Goal: Transaction & Acquisition: Purchase product/service

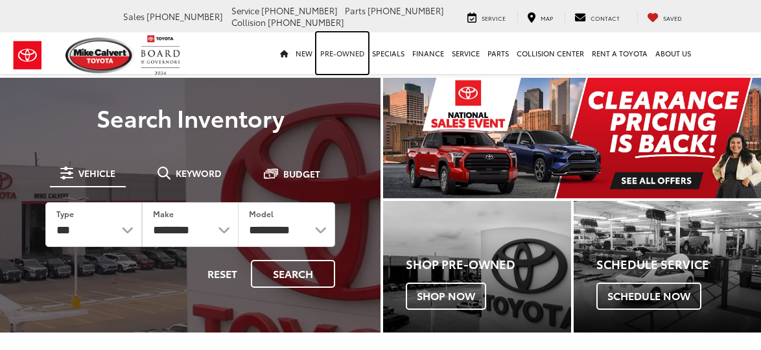
click at [348, 55] on link "Pre-Owned" at bounding box center [342, 53] width 52 height 42
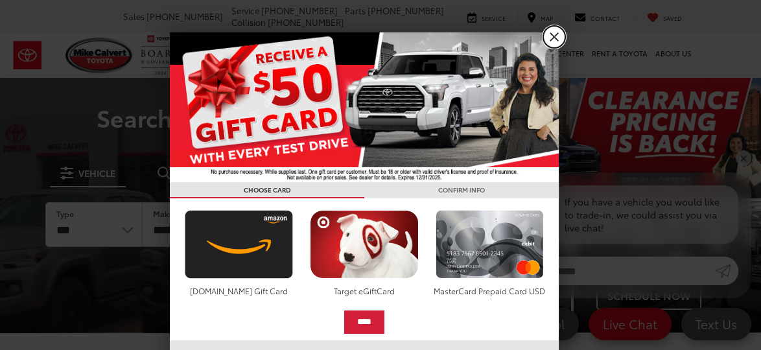
click at [554, 39] on link "X" at bounding box center [554, 37] width 22 height 22
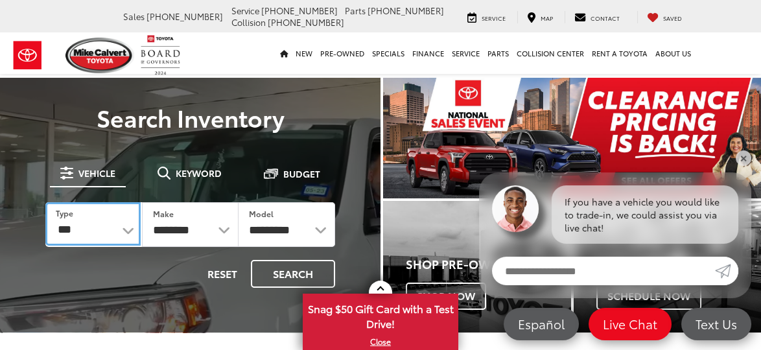
click at [125, 235] on select "*** *** **** *********" at bounding box center [92, 223] width 95 height 43
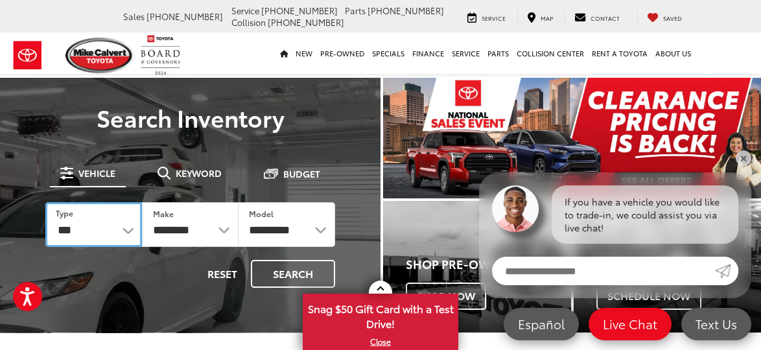
select select "******"
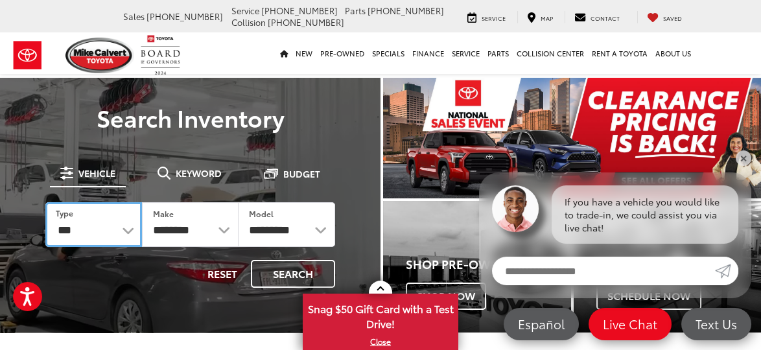
click at [45, 202] on select "*** *** **** *********" at bounding box center [93, 224] width 97 height 45
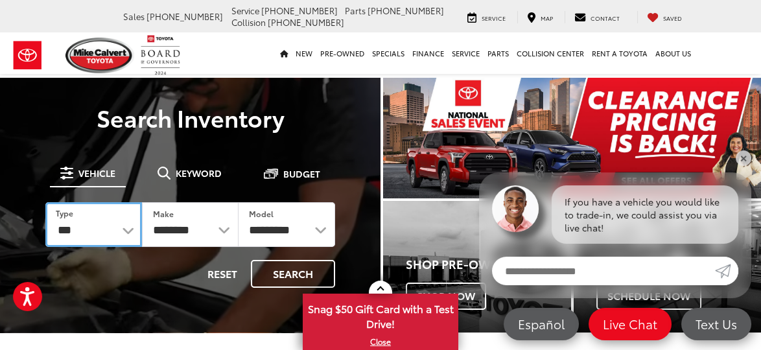
select select
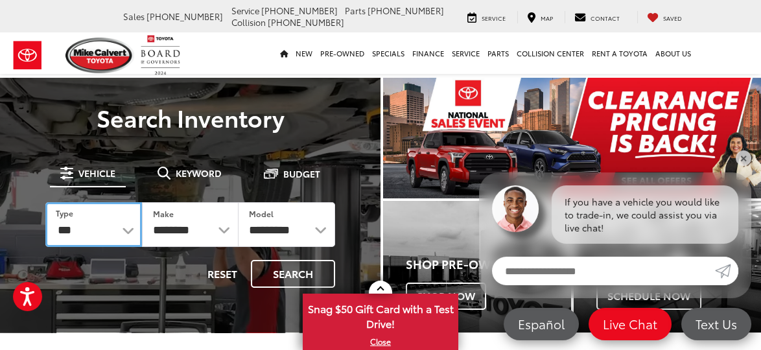
select select
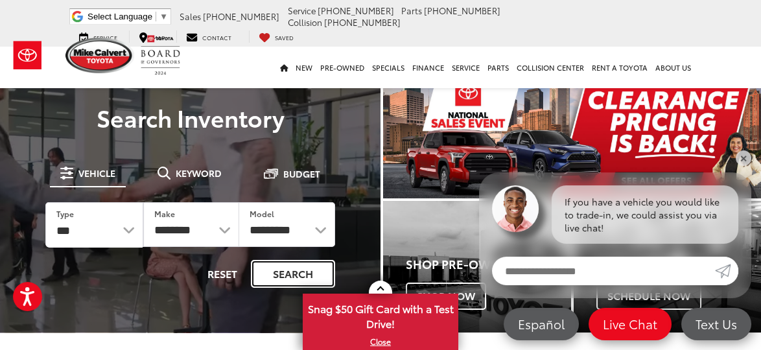
click at [302, 277] on button "Search" at bounding box center [293, 274] width 84 height 28
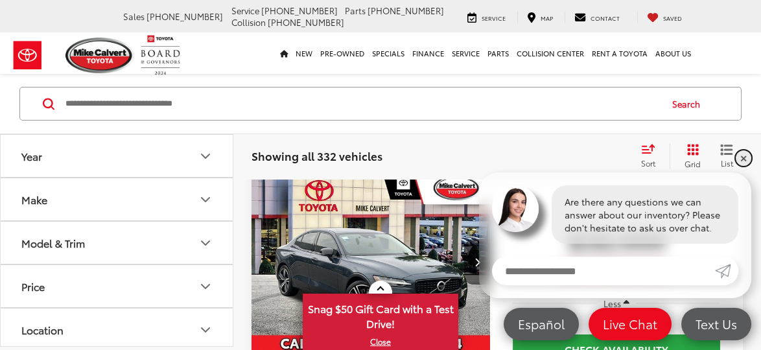
click at [743, 159] on link "✕" at bounding box center [744, 158] width 16 height 16
click at [751, 160] on div "Showing all 332 vehicles Clear All + 0 test Sort Price: High to Low Price: Low …" at bounding box center [497, 156] width 528 height 47
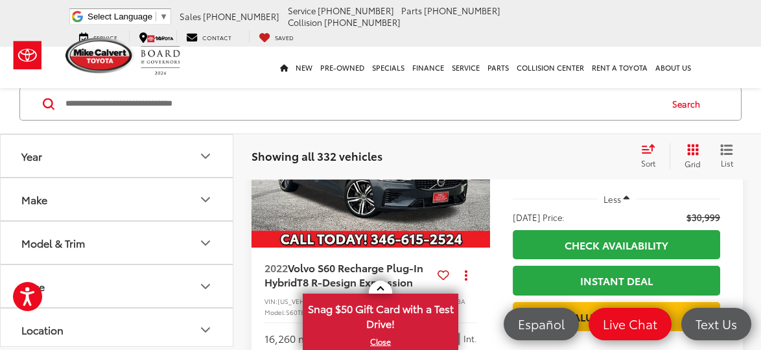
scroll to position [42, 0]
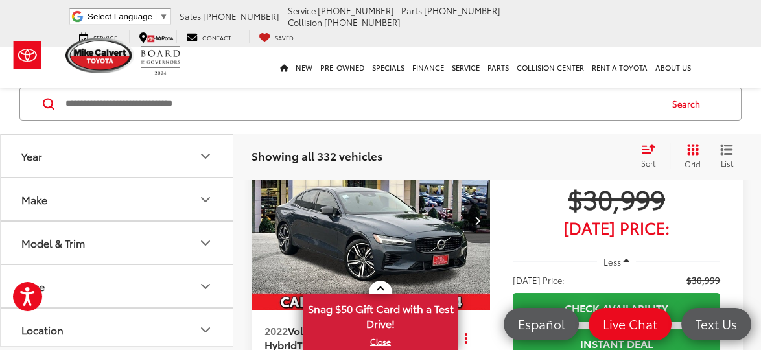
click at [203, 156] on icon "Year" at bounding box center [206, 156] width 16 height 16
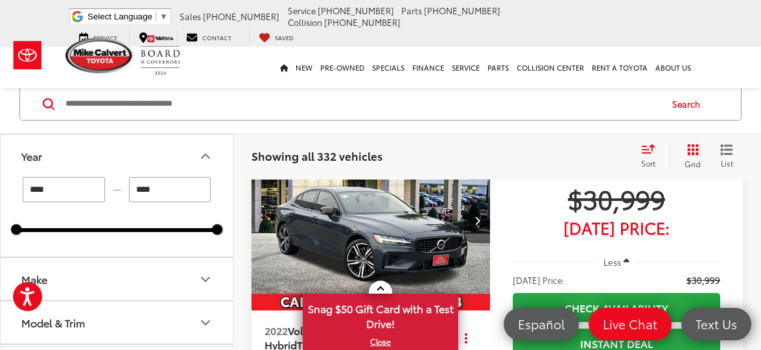
click at [69, 185] on input "****" at bounding box center [64, 189] width 82 height 25
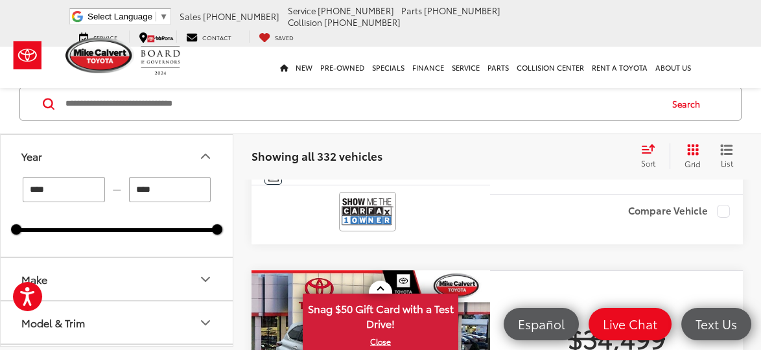
scroll to position [297, 0]
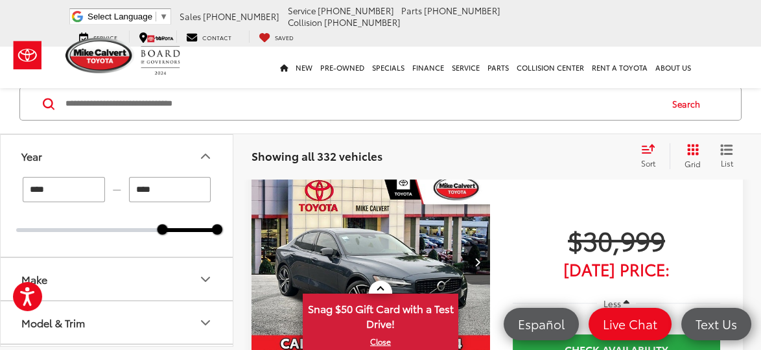
type input "****"
click at [127, 282] on button "Make" at bounding box center [117, 279] width 233 height 42
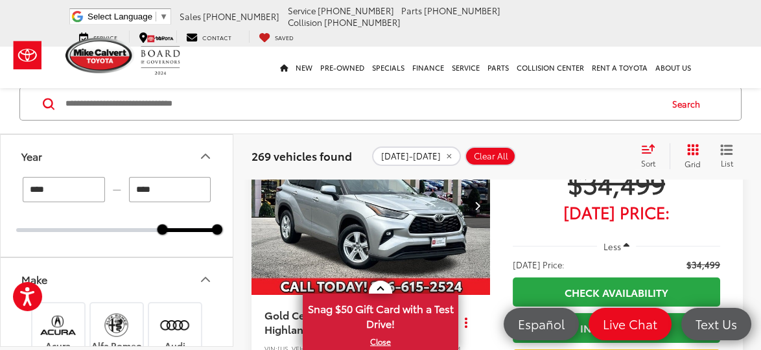
scroll to position [457, 0]
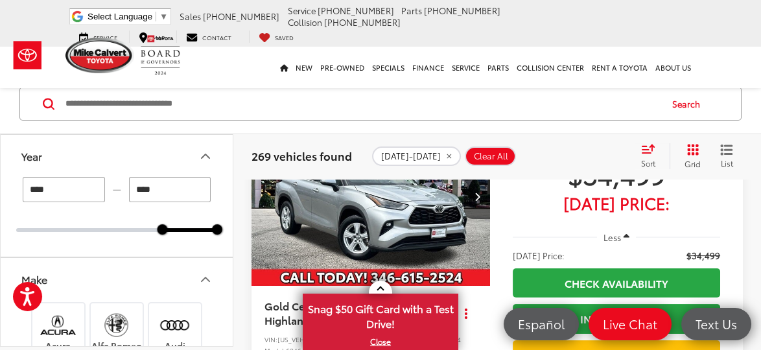
click at [205, 156] on icon "Year" at bounding box center [206, 156] width 16 height 16
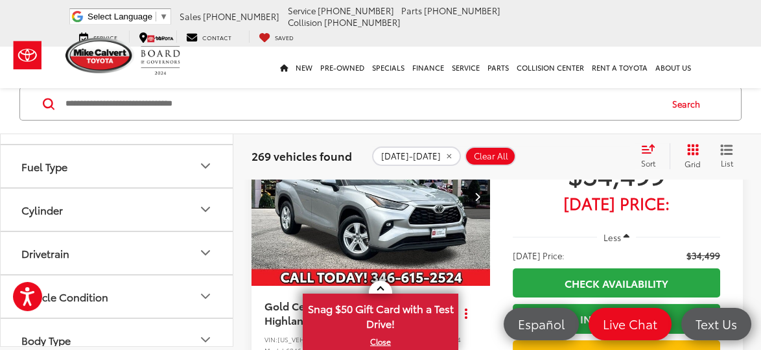
scroll to position [800, 0]
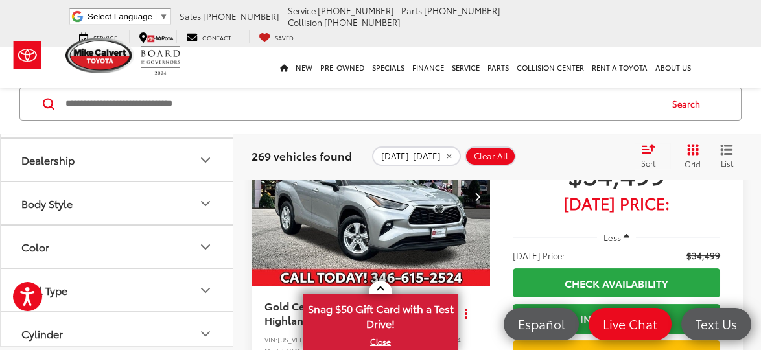
type input "*"
type input "******"
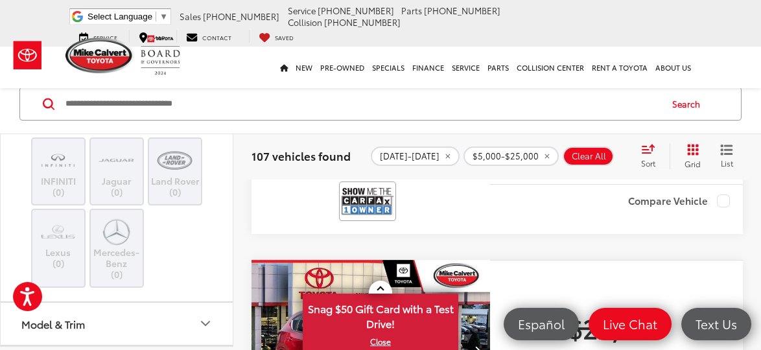
scroll to position [700, 0]
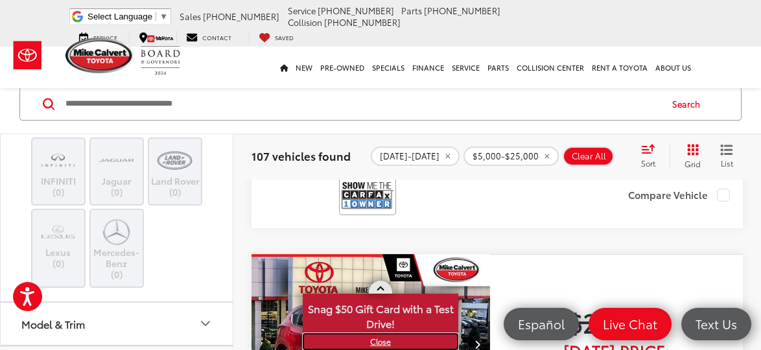
click at [374, 346] on link "X" at bounding box center [380, 342] width 153 height 14
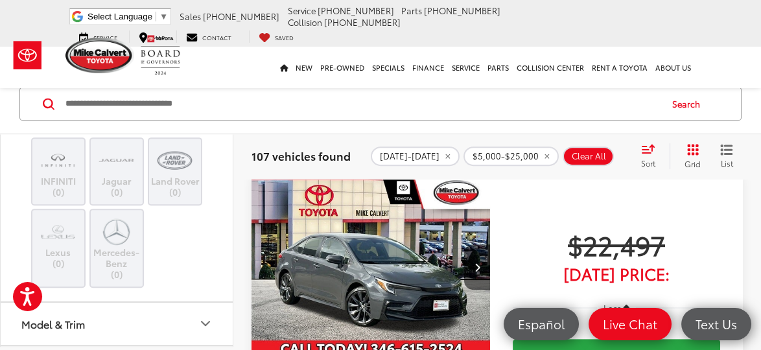
scroll to position [1153, 0]
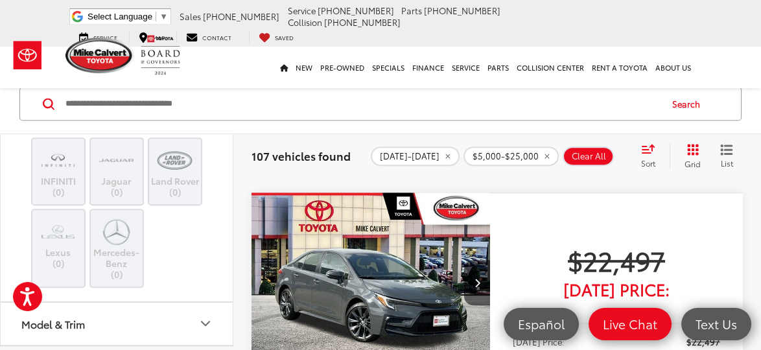
click at [391, 257] on img "2024 Toyota Corolla SE 0" at bounding box center [371, 283] width 241 height 180
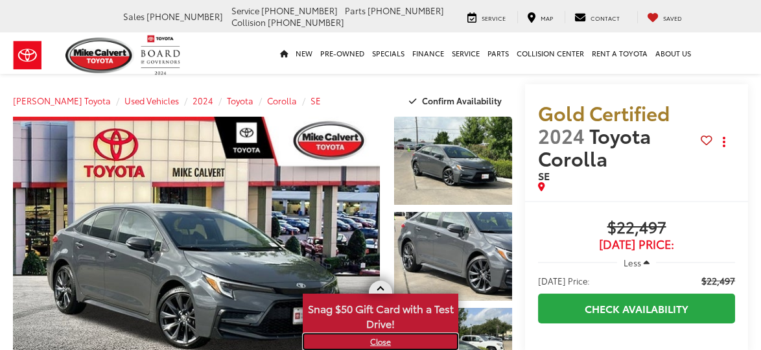
click at [390, 346] on link "X" at bounding box center [380, 342] width 153 height 14
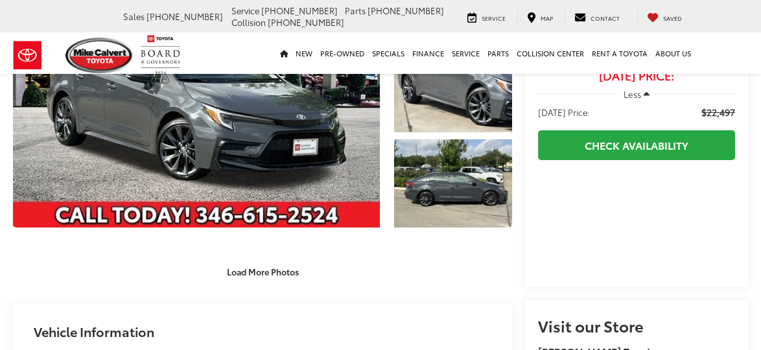
scroll to position [95, 0]
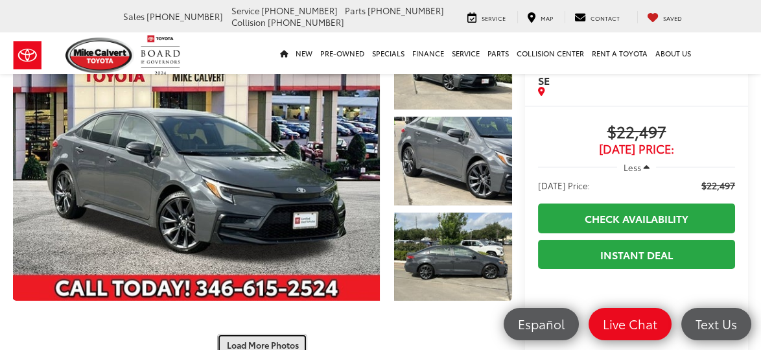
click at [272, 334] on button "Load More Photos" at bounding box center [262, 345] width 90 height 23
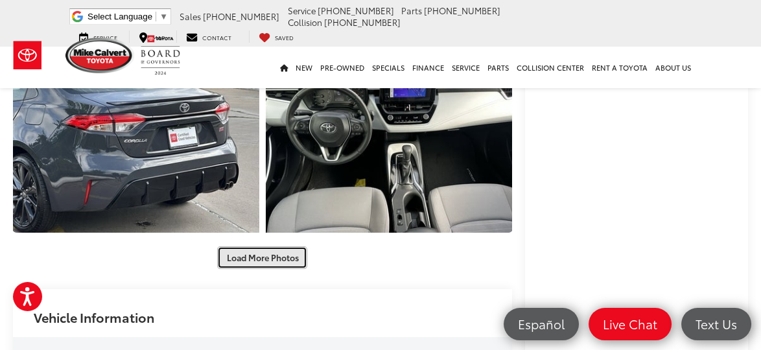
scroll to position [564, 0]
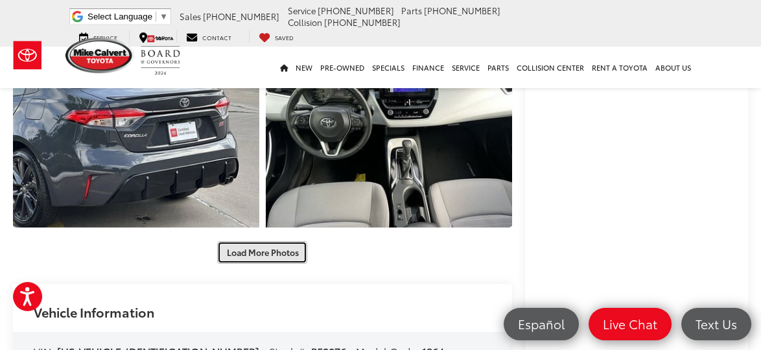
click at [283, 249] on button "Load More Photos" at bounding box center [262, 252] width 90 height 23
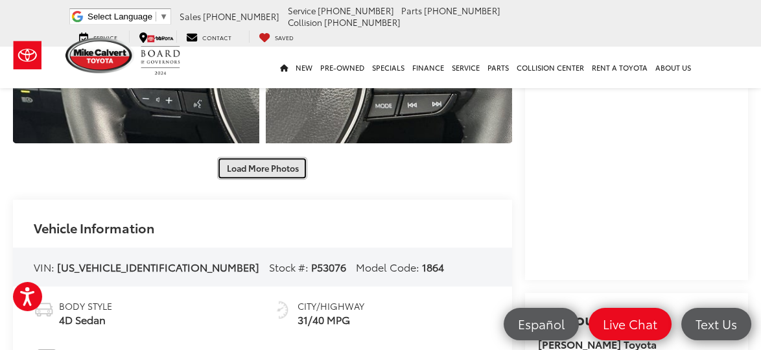
scroll to position [1042, 0]
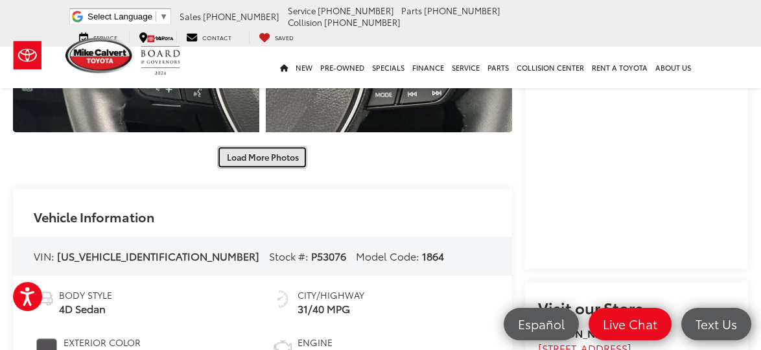
click at [285, 161] on button "Load More Photos" at bounding box center [262, 157] width 90 height 23
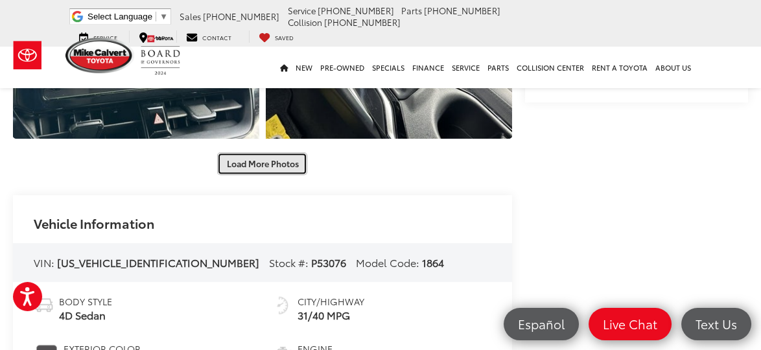
scroll to position [1425, 0]
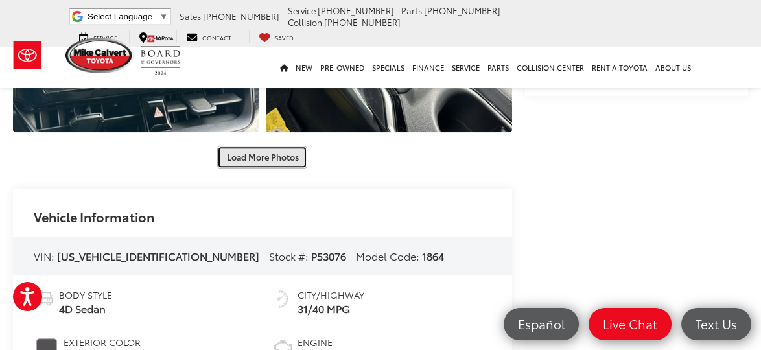
click at [272, 169] on button "Load More Photos" at bounding box center [262, 157] width 90 height 23
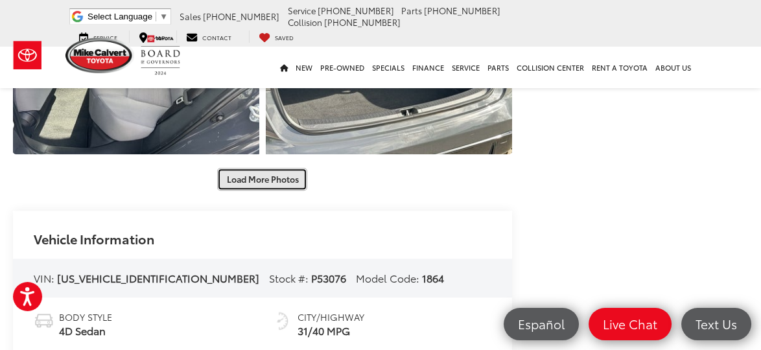
scroll to position [1789, 0]
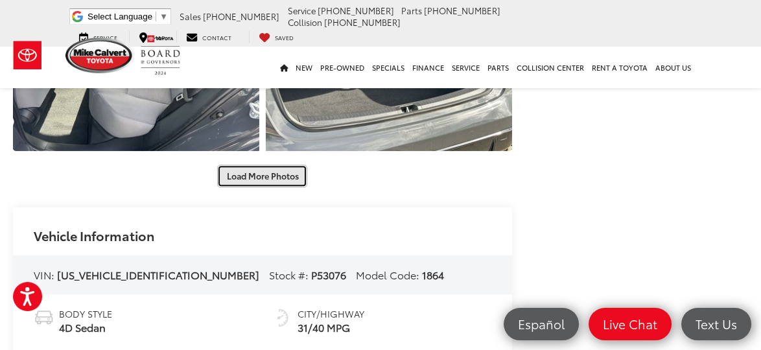
click at [280, 182] on button "Load More Photos" at bounding box center [262, 176] width 90 height 23
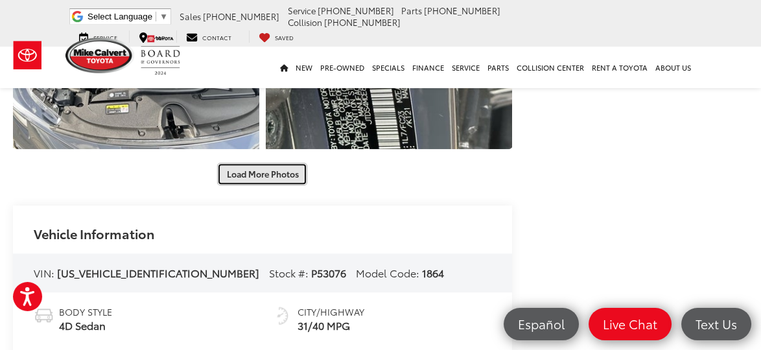
scroll to position [2176, 0]
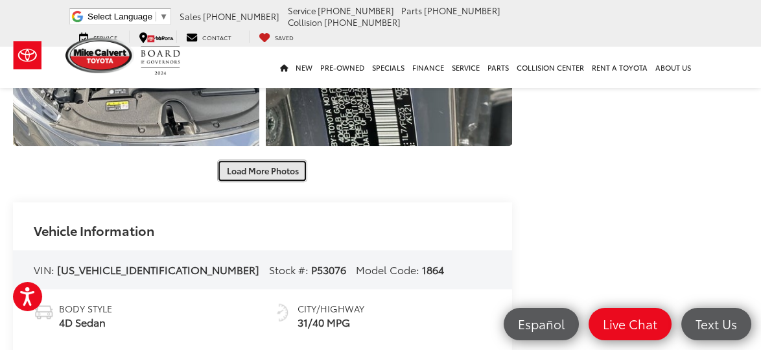
click at [289, 176] on button "Load More Photos" at bounding box center [262, 171] width 90 height 23
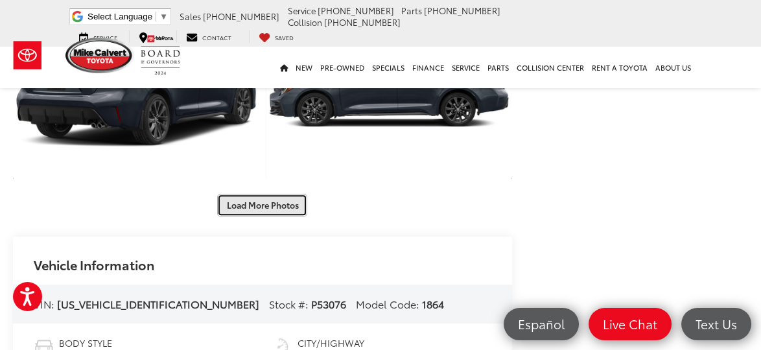
scroll to position [2532, 0]
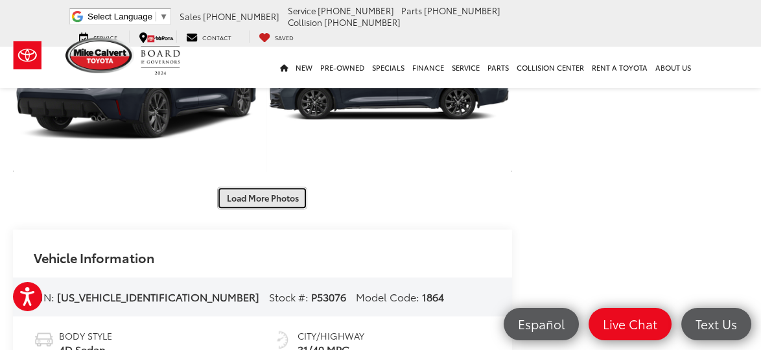
click at [284, 209] on button "Load More Photos" at bounding box center [262, 198] width 90 height 23
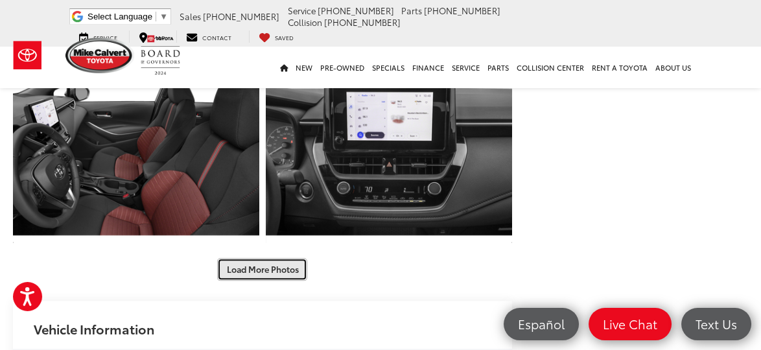
scroll to position [2878, 0]
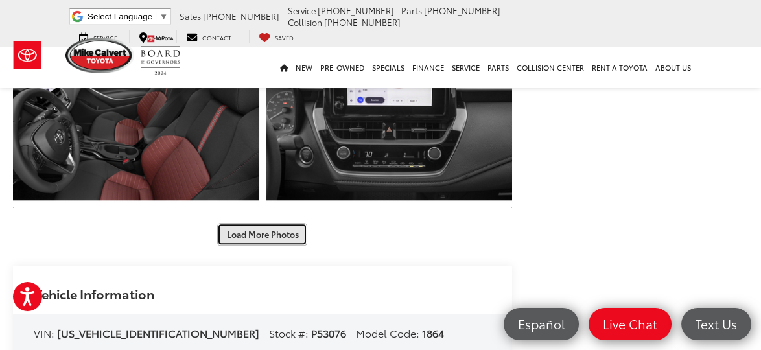
click at [280, 245] on button "Load More Photos" at bounding box center [262, 234] width 90 height 23
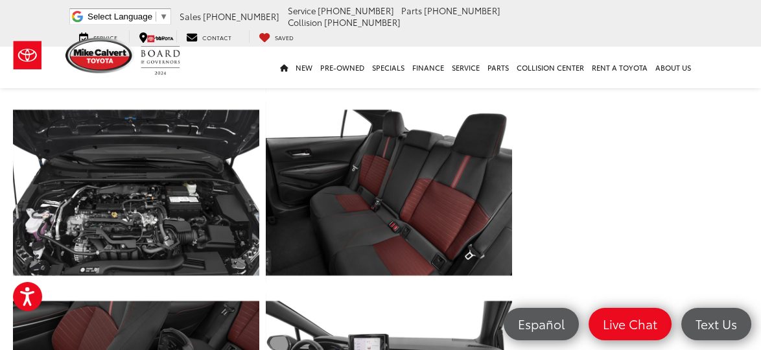
scroll to position [2993, 0]
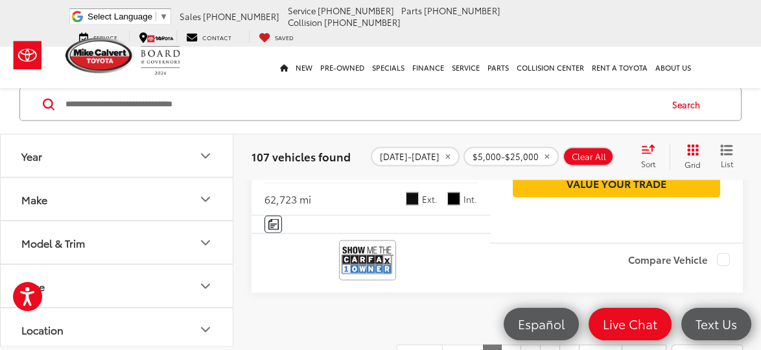
scroll to position [4536, 0]
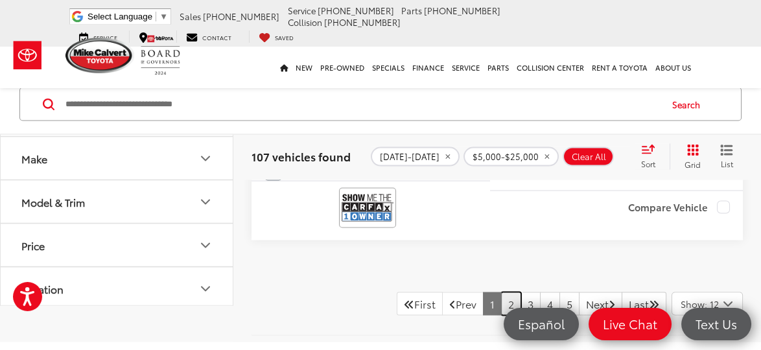
click at [501, 292] on link "2" at bounding box center [511, 303] width 20 height 23
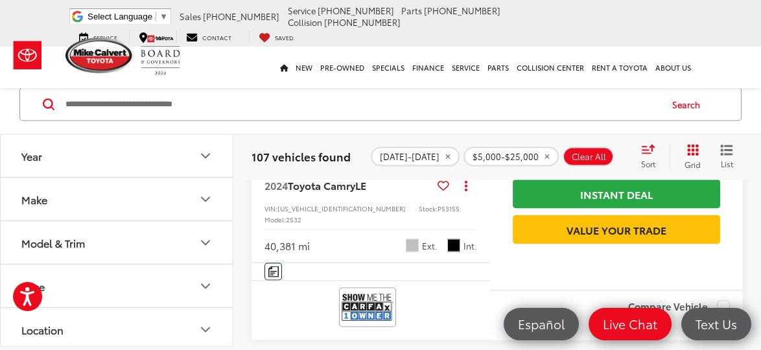
scroll to position [4490, 0]
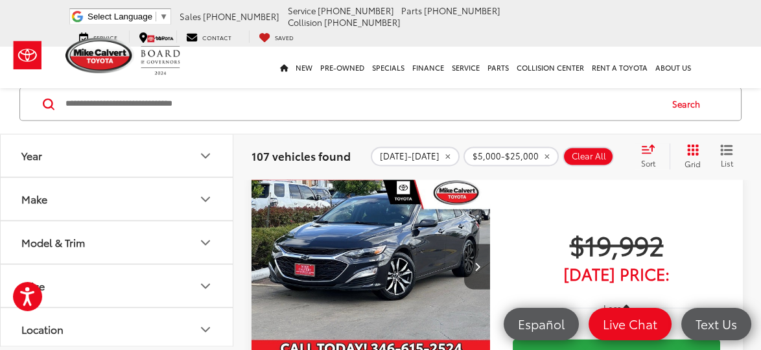
scroll to position [3850, 0]
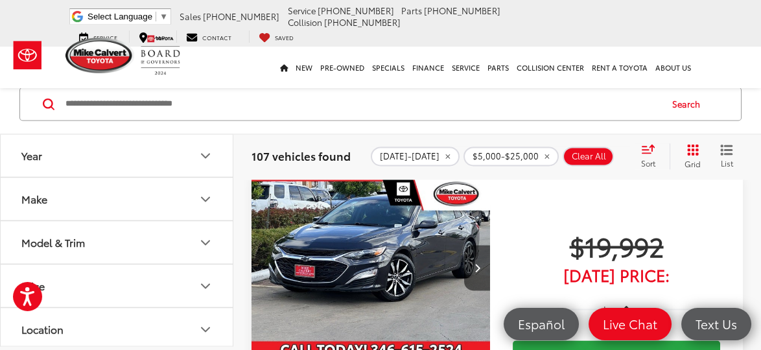
click at [205, 202] on icon "Make" at bounding box center [206, 199] width 16 height 16
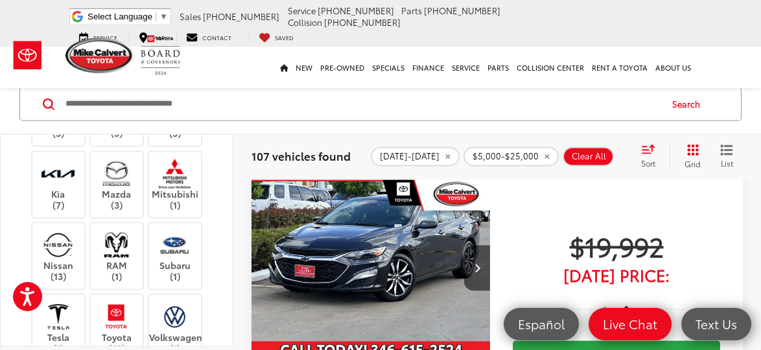
scroll to position [196, 0]
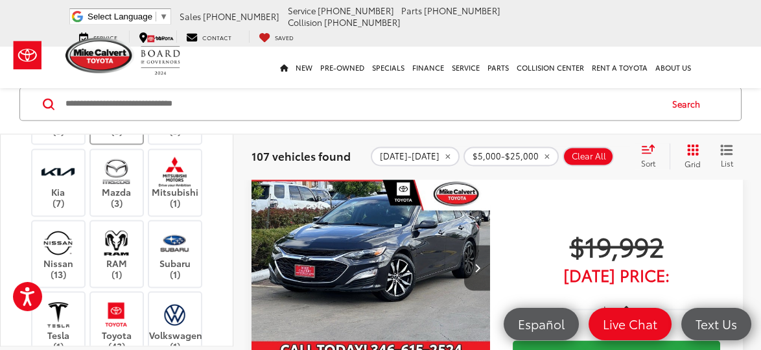
click at [117, 115] on img at bounding box center [117, 115] width 0 height 0
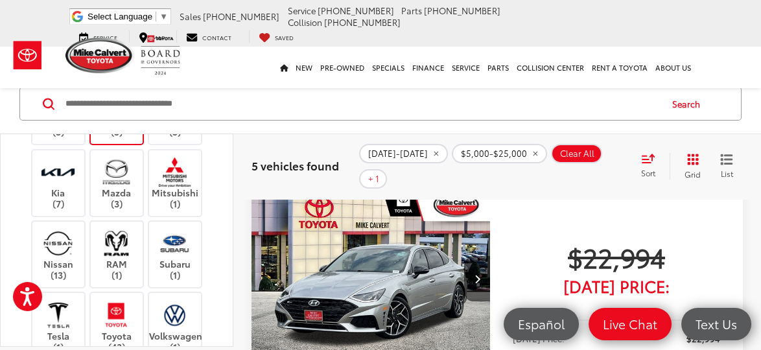
scroll to position [1, 0]
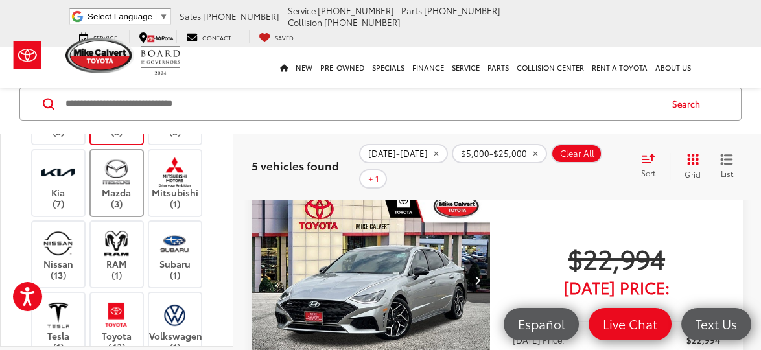
click at [121, 187] on img at bounding box center [117, 171] width 36 height 30
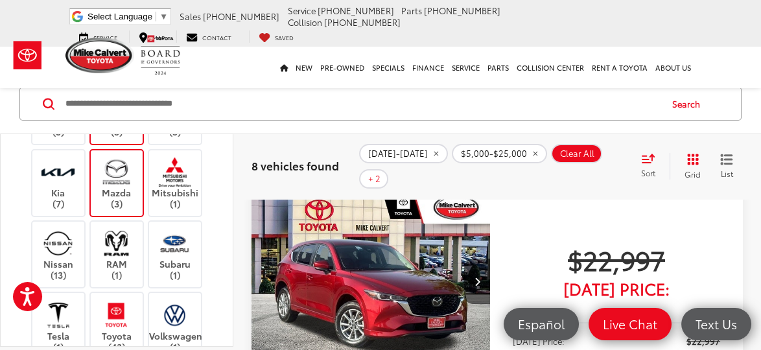
scroll to position [102, 0]
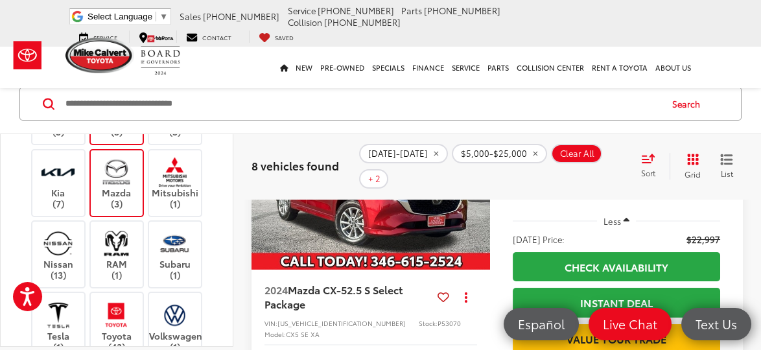
click at [219, 190] on div "Alfa Romeo (2) Buick (1) Chevrolet (10) Chrysler (1) Dodge (3) Ford (5) GMC (3)…" at bounding box center [117, 317] width 232 height 585
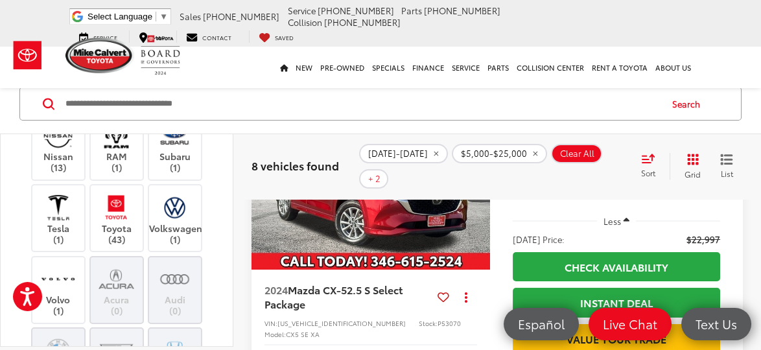
scroll to position [311, 0]
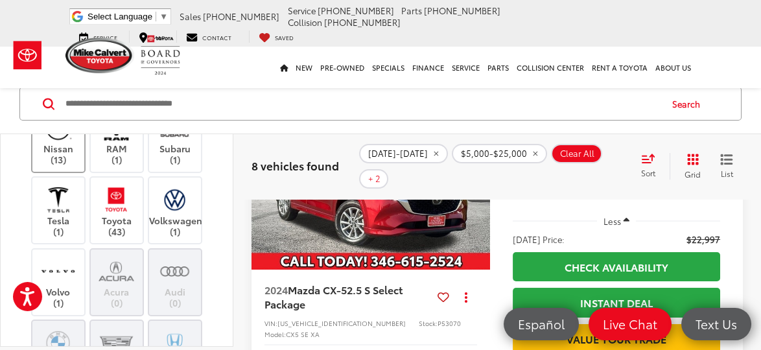
click at [56, 143] on img at bounding box center [58, 128] width 36 height 30
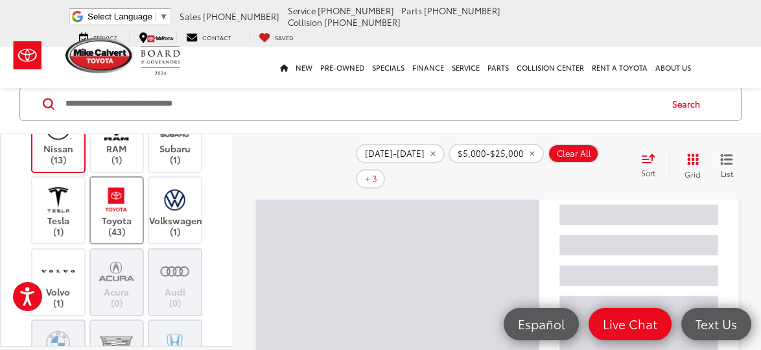
click at [123, 237] on label "Toyota (43)" at bounding box center [117, 210] width 53 height 53
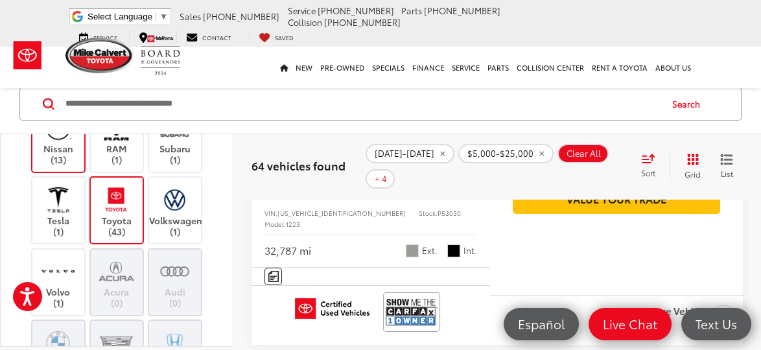
scroll to position [268, 0]
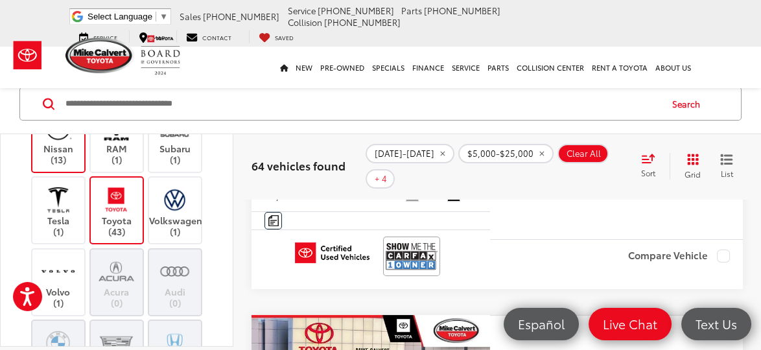
click at [212, 217] on div "Alfa Romeo (2) Buick (1) Chevrolet (10) Chrysler (1) Dodge (3) Ford (5) GMC (3)…" at bounding box center [116, 195] width 201 height 573
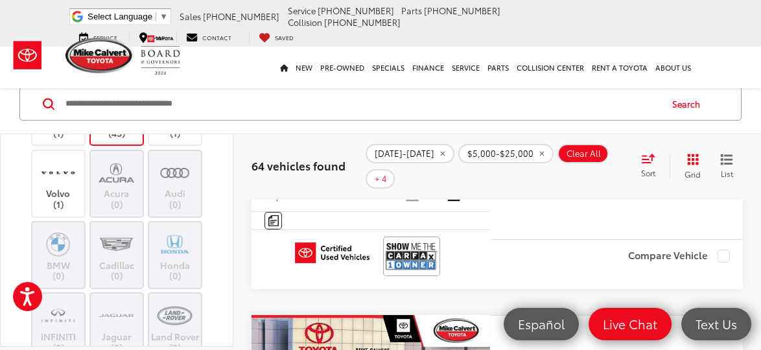
scroll to position [412, 0]
click at [66, 208] on label "Volvo (1)" at bounding box center [58, 181] width 53 height 53
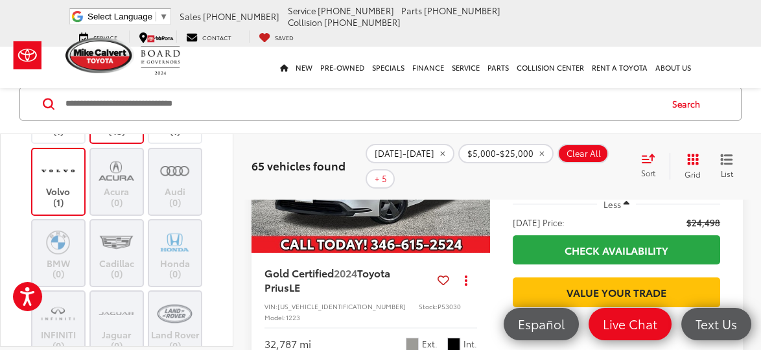
scroll to position [123, 0]
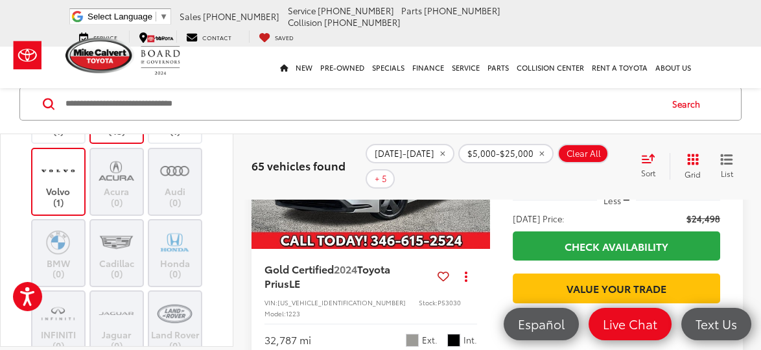
click at [86, 244] on div "Audi (0)" at bounding box center [58, 253] width 55 height 68
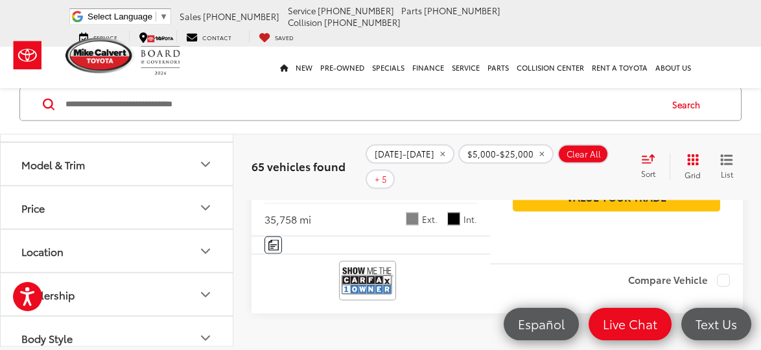
scroll to position [4531, 0]
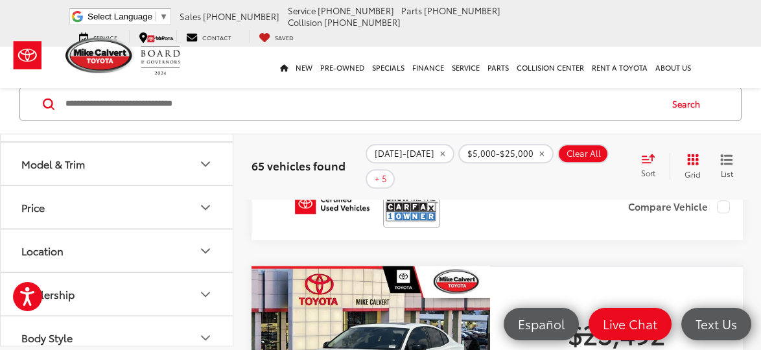
scroll to position [2638, 0]
click at [413, 267] on img "2021 Volvo S60 T5 Momentum 0" at bounding box center [371, 357] width 241 height 180
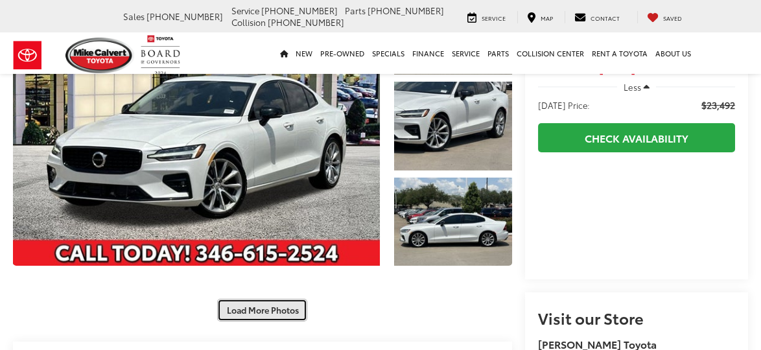
click at [287, 315] on button "Load More Photos" at bounding box center [262, 310] width 90 height 23
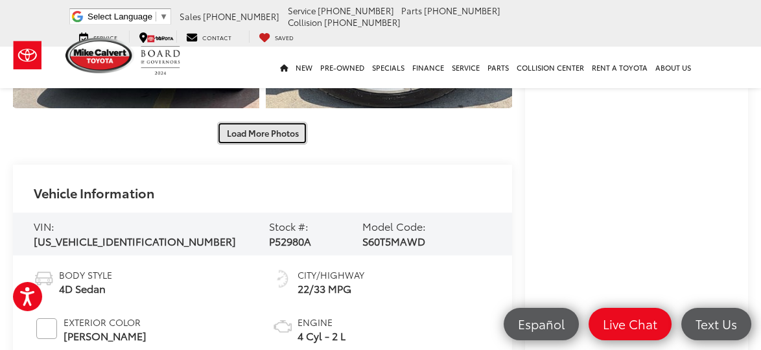
scroll to position [686, 0]
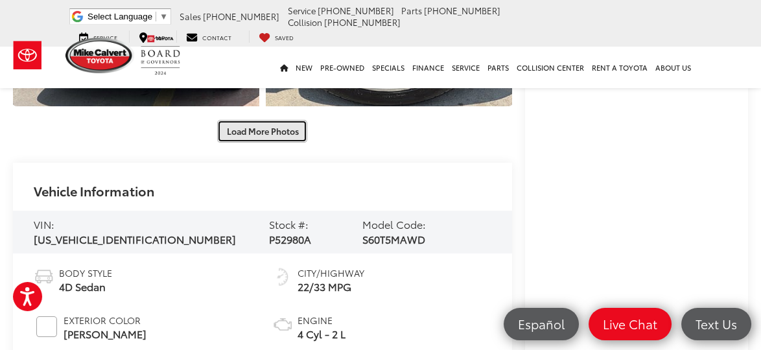
click at [292, 136] on button "Load More Photos" at bounding box center [262, 131] width 90 height 23
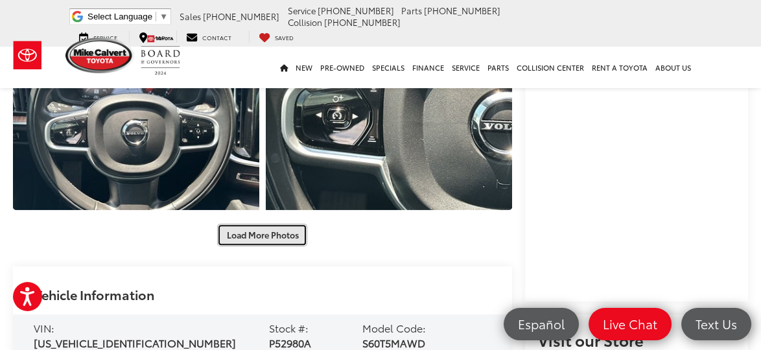
scroll to position [1000, 0]
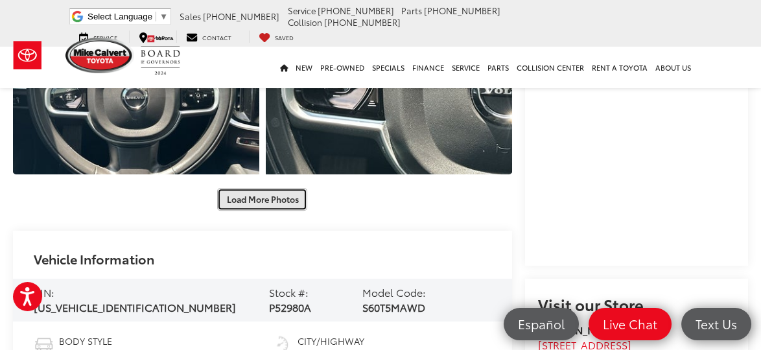
click at [279, 191] on button "Load More Photos" at bounding box center [262, 199] width 90 height 23
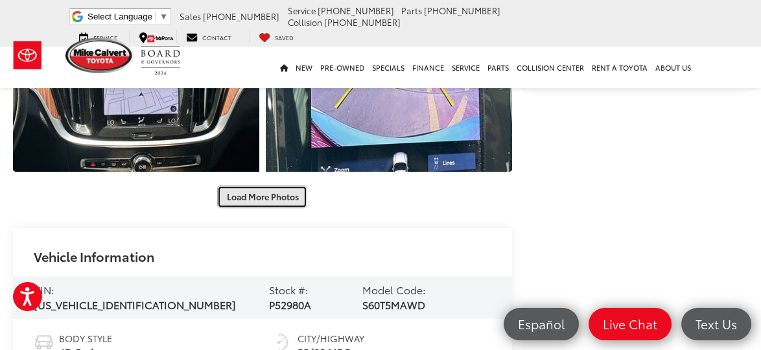
scroll to position [1394, 0]
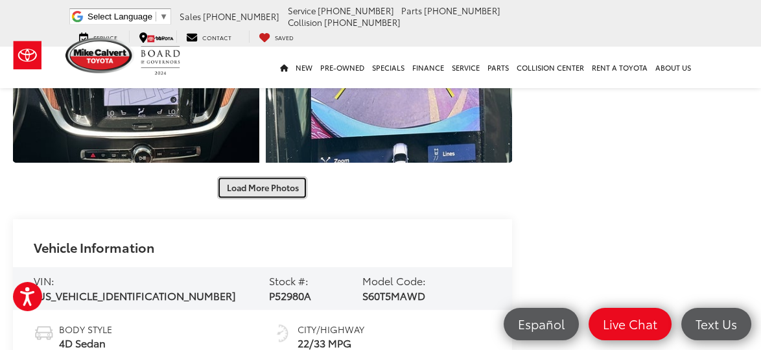
click at [296, 193] on button "Load More Photos" at bounding box center [262, 187] width 90 height 23
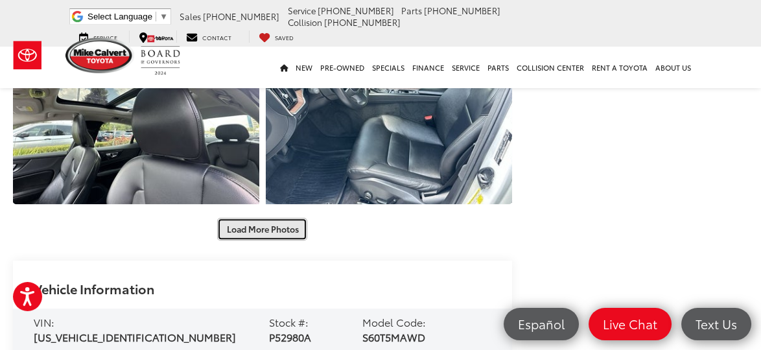
scroll to position [1769, 0]
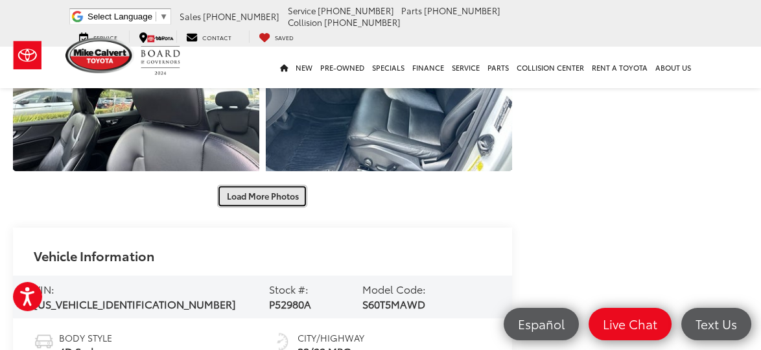
click at [298, 198] on button "Load More Photos" at bounding box center [262, 196] width 90 height 23
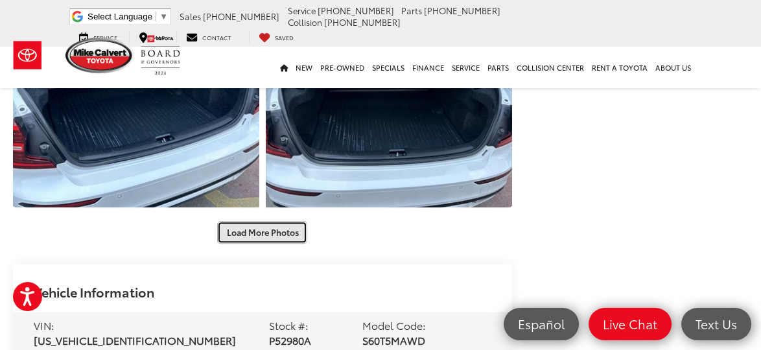
scroll to position [2116, 0]
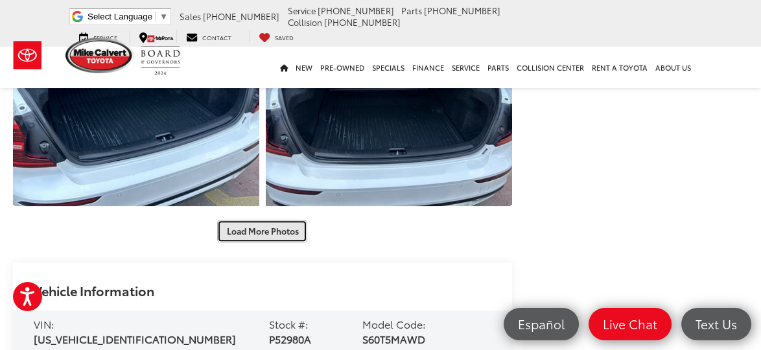
click at [291, 224] on button "Load More Photos" at bounding box center [262, 231] width 90 height 23
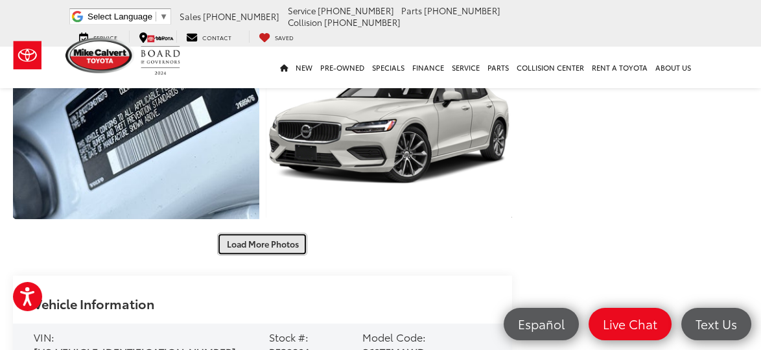
scroll to position [2488, 0]
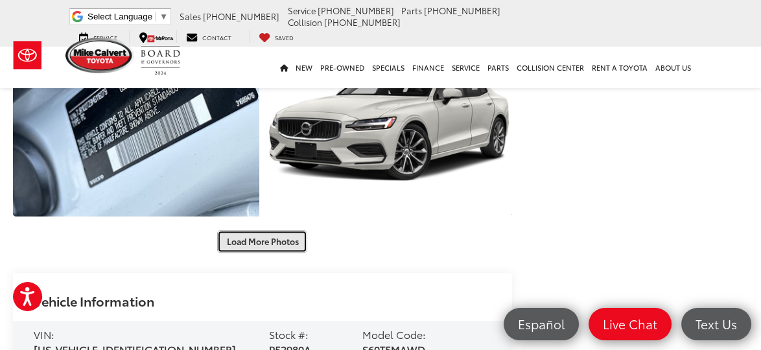
click at [298, 242] on button "Load More Photos" at bounding box center [262, 241] width 90 height 23
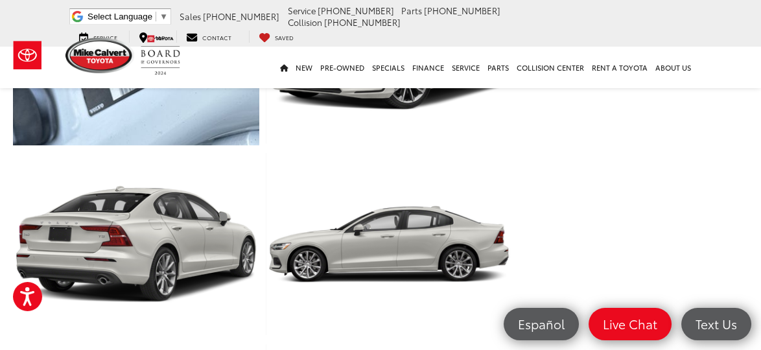
scroll to position [2564, 0]
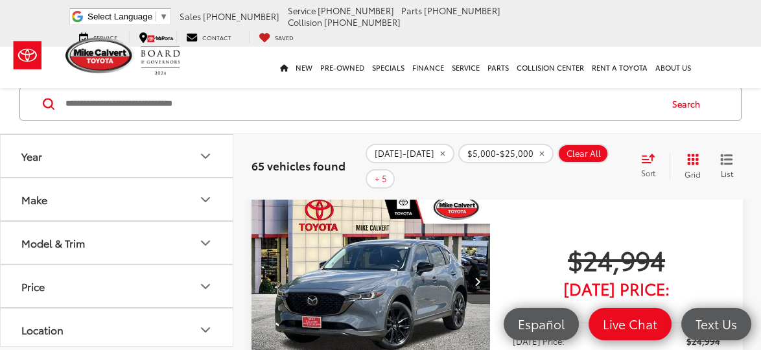
click at [702, 288] on div "$24,994 [DATE] Price: Less [DATE] Price: $24,994 Check Availability Instant Dea…" at bounding box center [617, 349] width 208 height 212
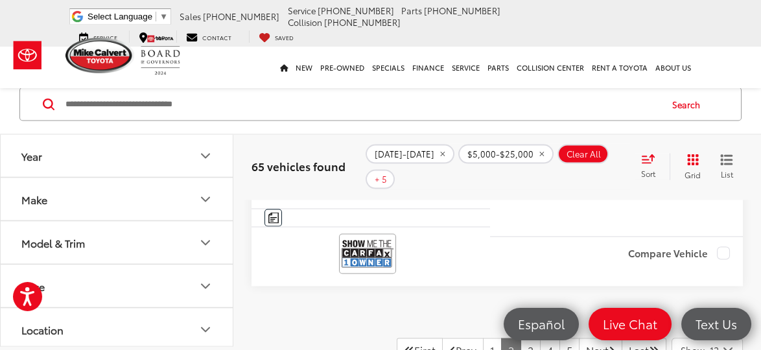
scroll to position [4522, 0]
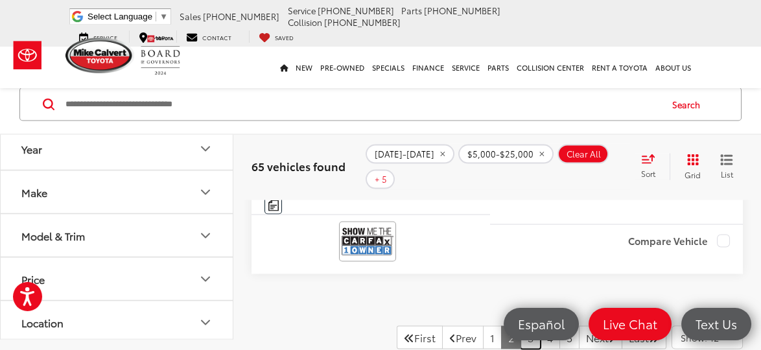
click at [521, 326] on link "3" at bounding box center [531, 337] width 20 height 23
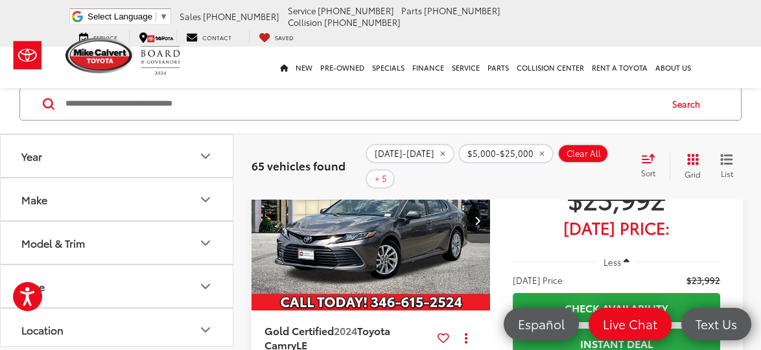
scroll to position [64, 0]
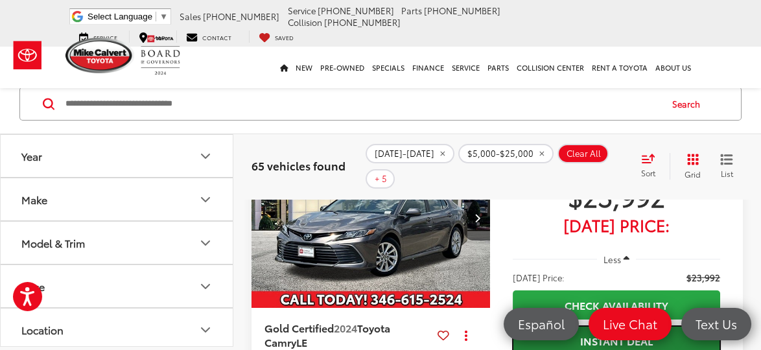
click at [676, 326] on link "Instant Deal" at bounding box center [617, 340] width 208 height 29
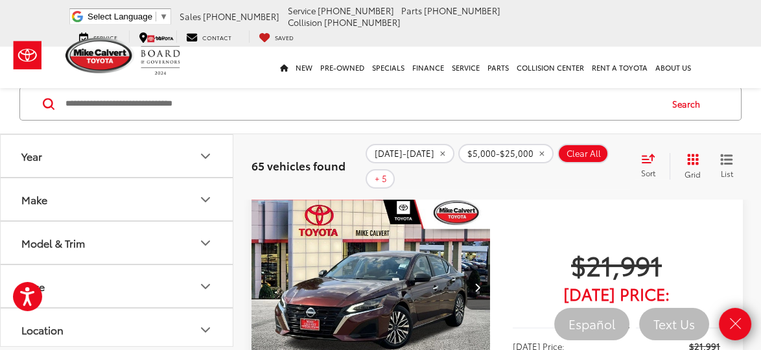
scroll to position [457, 0]
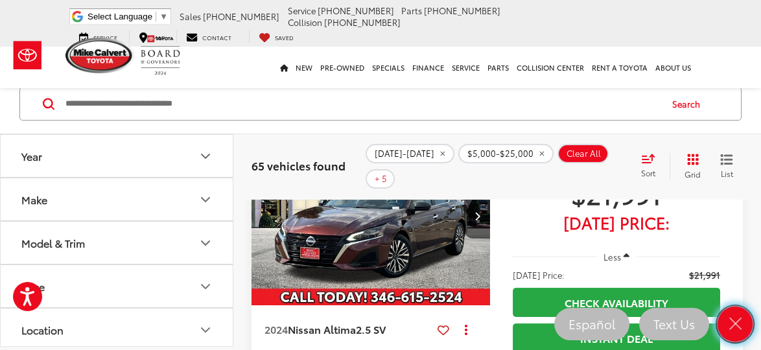
click at [733, 327] on icon "Close" at bounding box center [735, 324] width 18 height 18
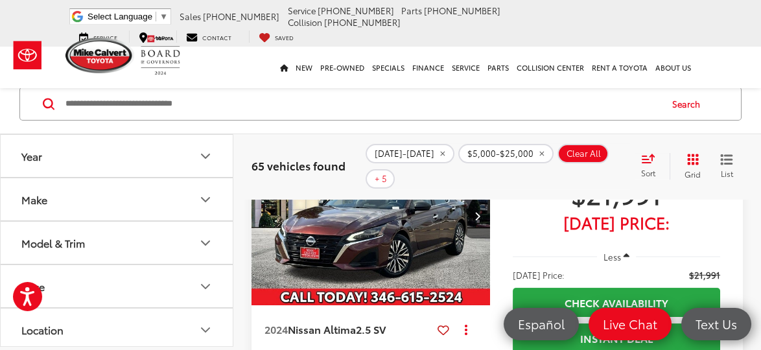
click at [475, 257] on img "2024 Nissan Altima 2.5 SV 0" at bounding box center [371, 216] width 241 height 180
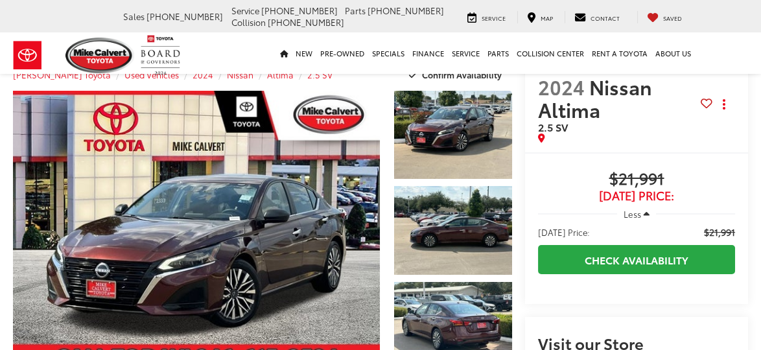
scroll to position [26, 0]
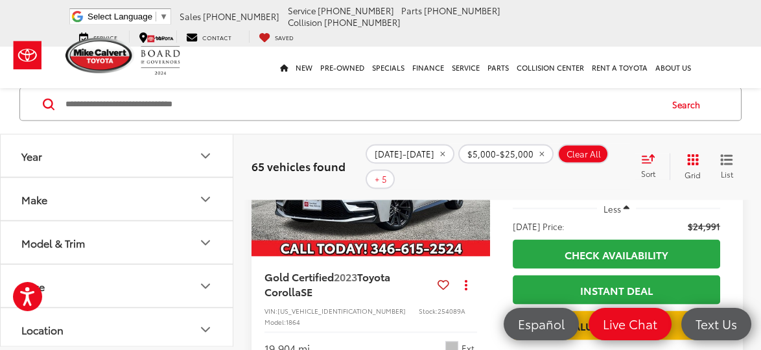
scroll to position [4540, 0]
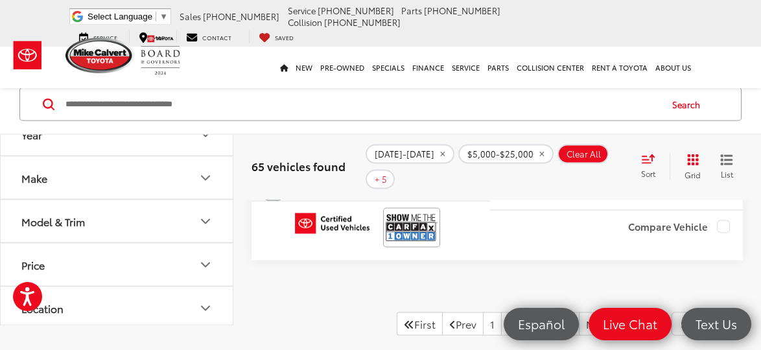
click at [540, 313] on link "4" at bounding box center [550, 324] width 20 height 23
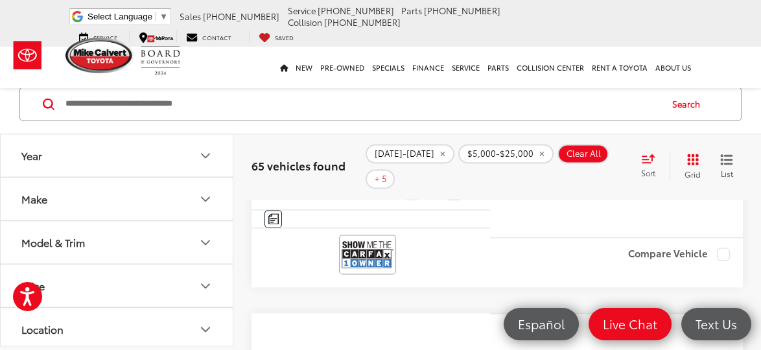
scroll to position [3370, 0]
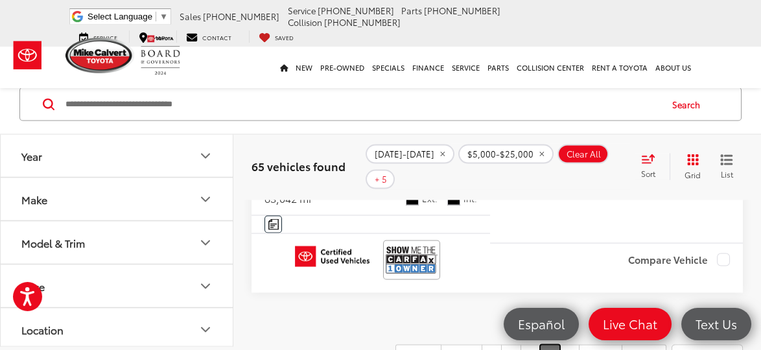
scroll to position [4509, 0]
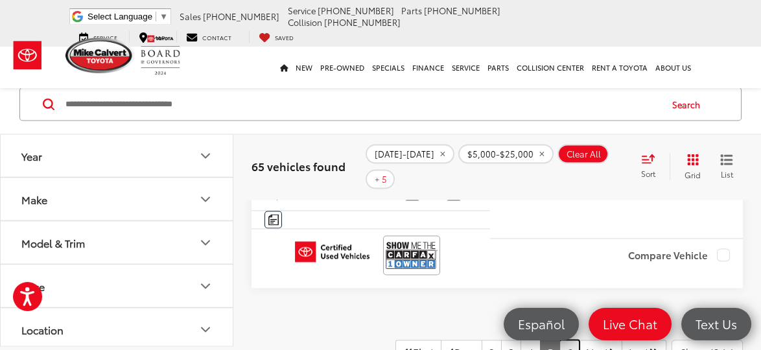
click at [560, 340] on link "6" at bounding box center [570, 351] width 20 height 23
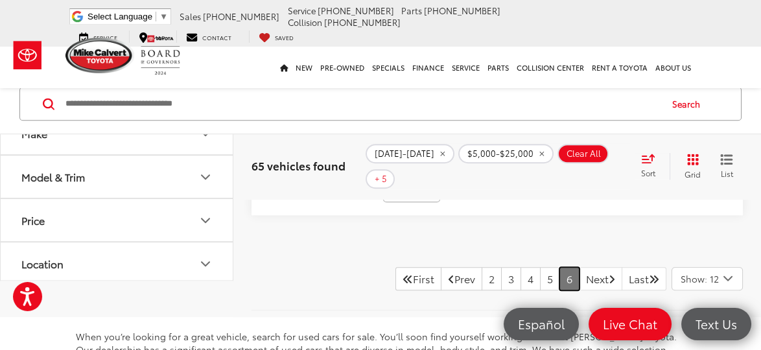
scroll to position [1872, 0]
click at [599, 267] on link "Next" at bounding box center [600, 278] width 43 height 23
click at [579, 267] on link "Next" at bounding box center [600, 278] width 43 height 23
click at [560, 267] on link "6" at bounding box center [570, 278] width 20 height 23
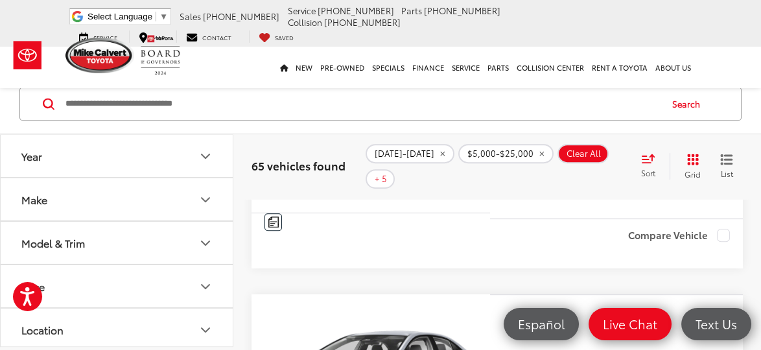
scroll to position [1426, 0]
